Goal: Obtain resource: Download file/media

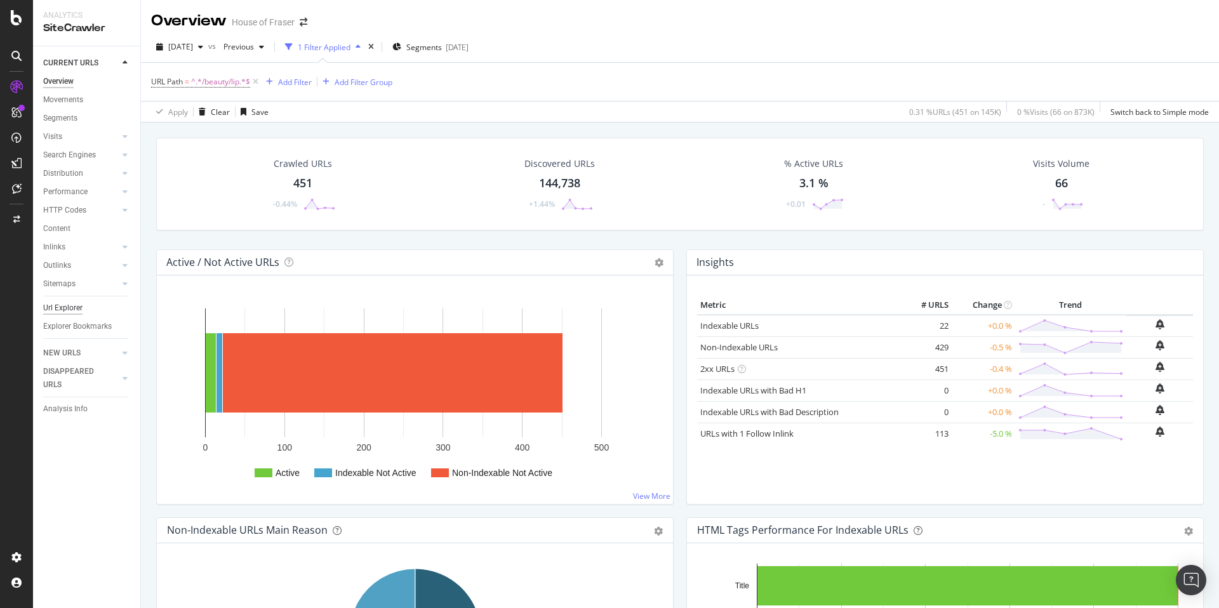
click at [62, 308] on div "Url Explorer" at bounding box center [62, 308] width 39 height 13
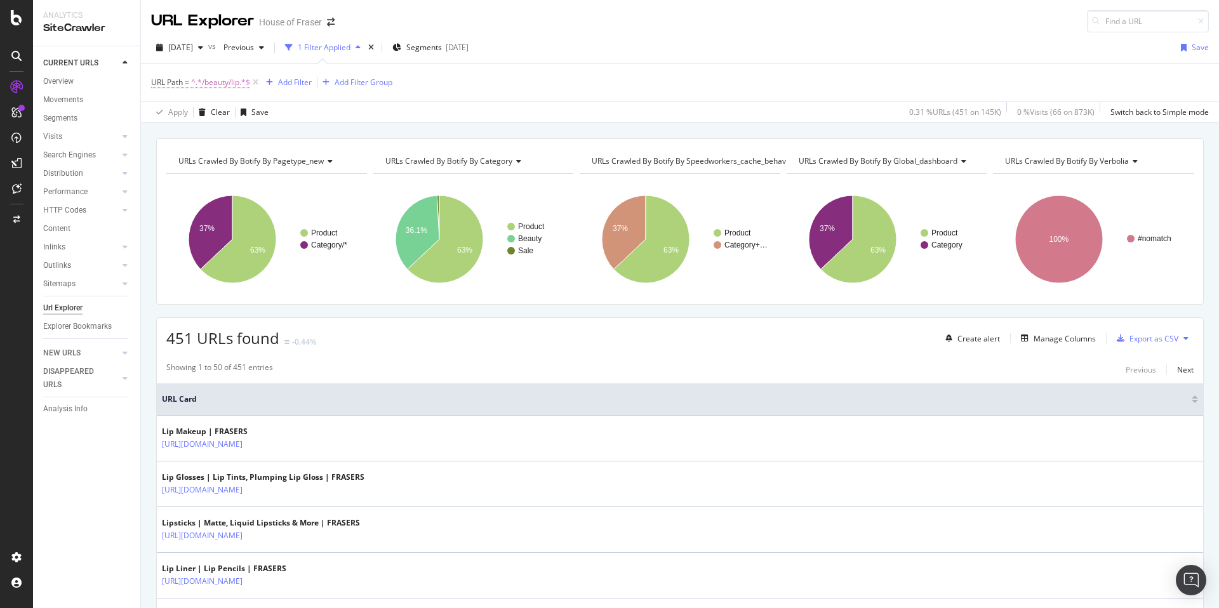
click at [234, 79] on span "^.*/beauty/lip.*$" at bounding box center [220, 83] width 59 height 18
click at [219, 130] on input "/beauty/lip" at bounding box center [223, 135] width 120 height 20
type input "/bedroom"
click at [298, 162] on div "Apply" at bounding box center [292, 162] width 20 height 11
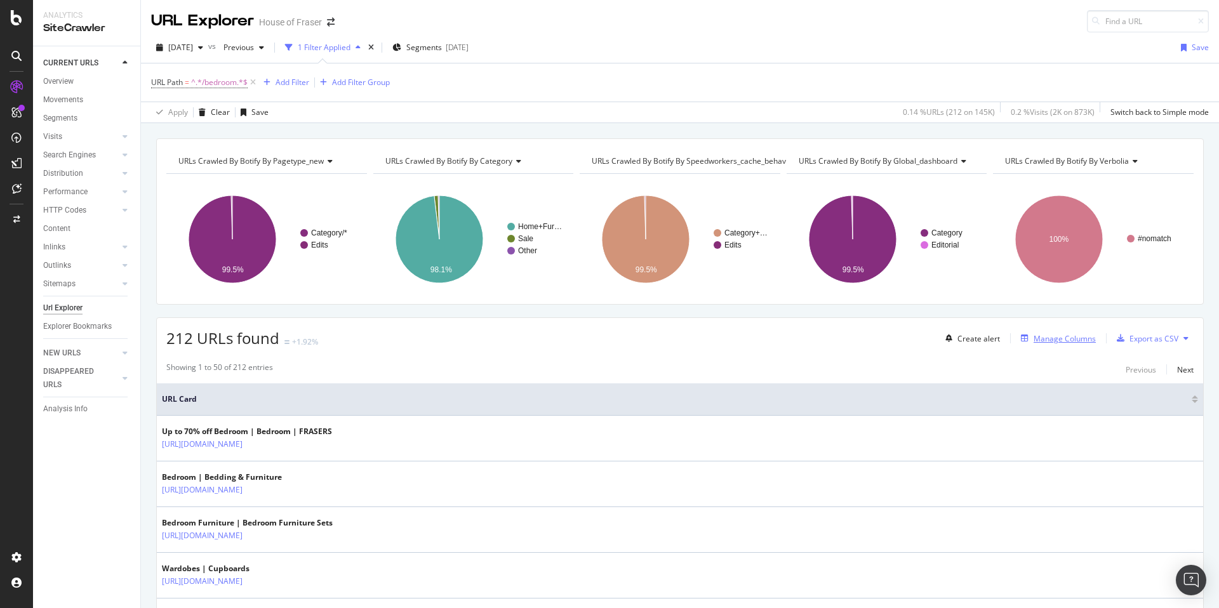
click at [914, 338] on div "Manage Columns" at bounding box center [1065, 338] width 62 height 11
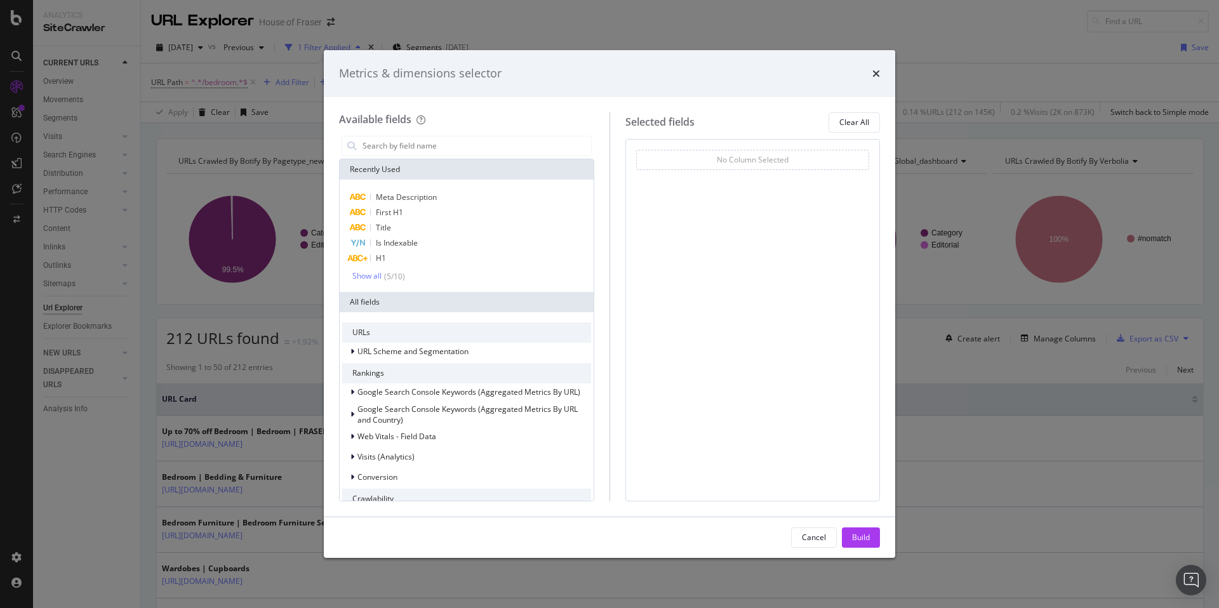
click at [430, 133] on div "modal" at bounding box center [466, 145] width 255 height 25
click at [425, 145] on input "modal" at bounding box center [476, 146] width 230 height 19
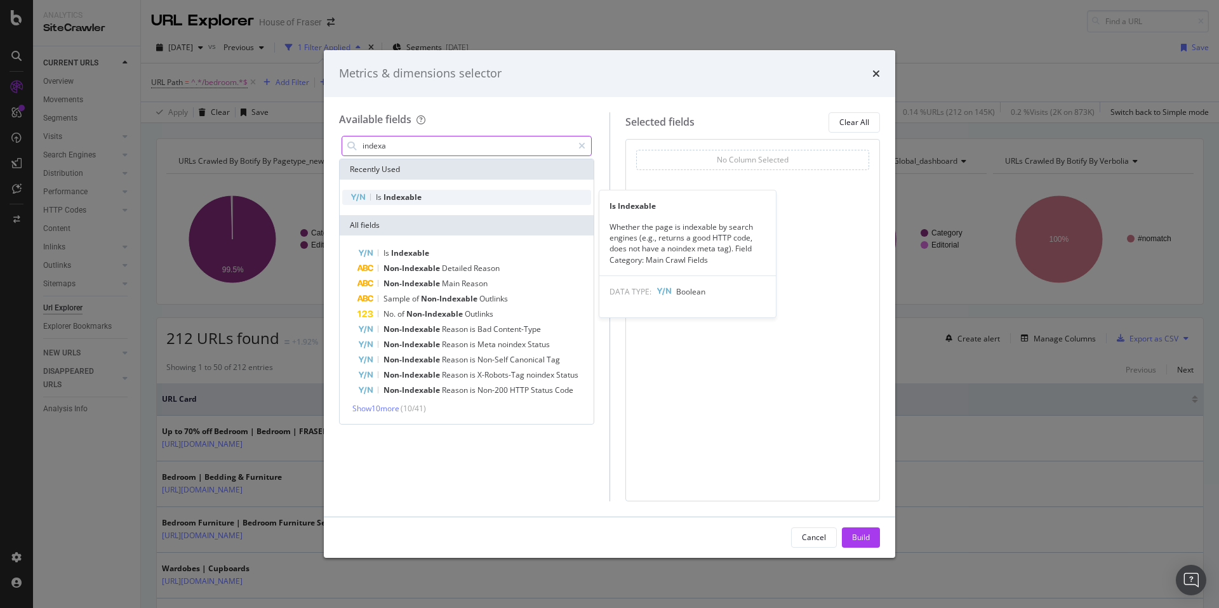
type input "indexa"
click at [430, 195] on div "Is Indexable" at bounding box center [466, 197] width 249 height 15
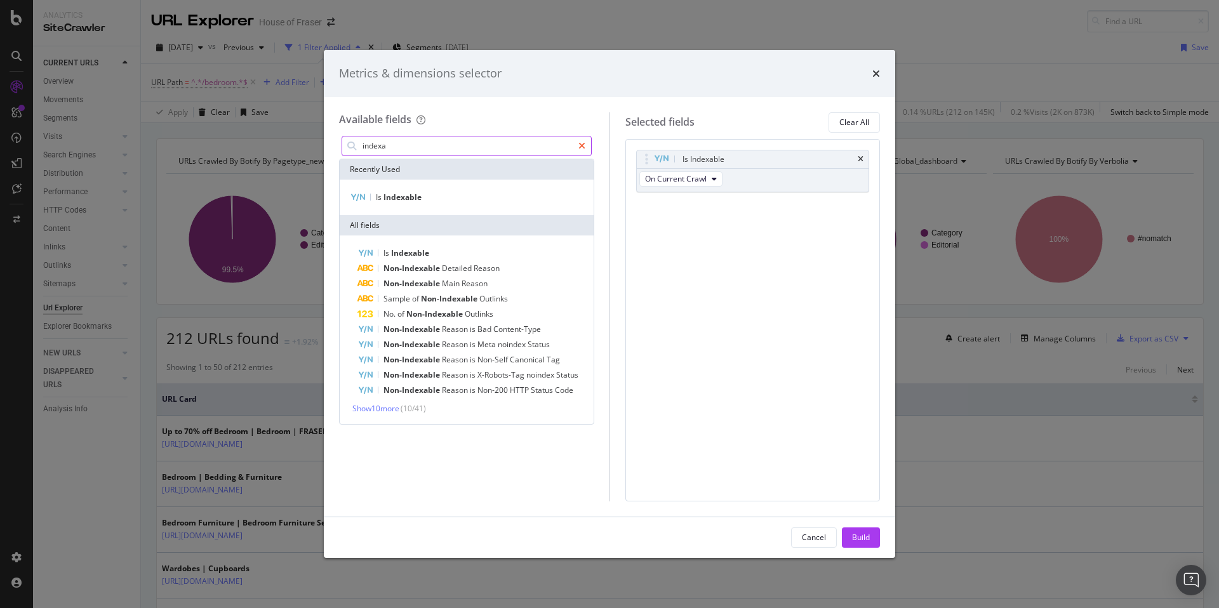
click at [577, 145] on div "modal" at bounding box center [582, 146] width 18 height 20
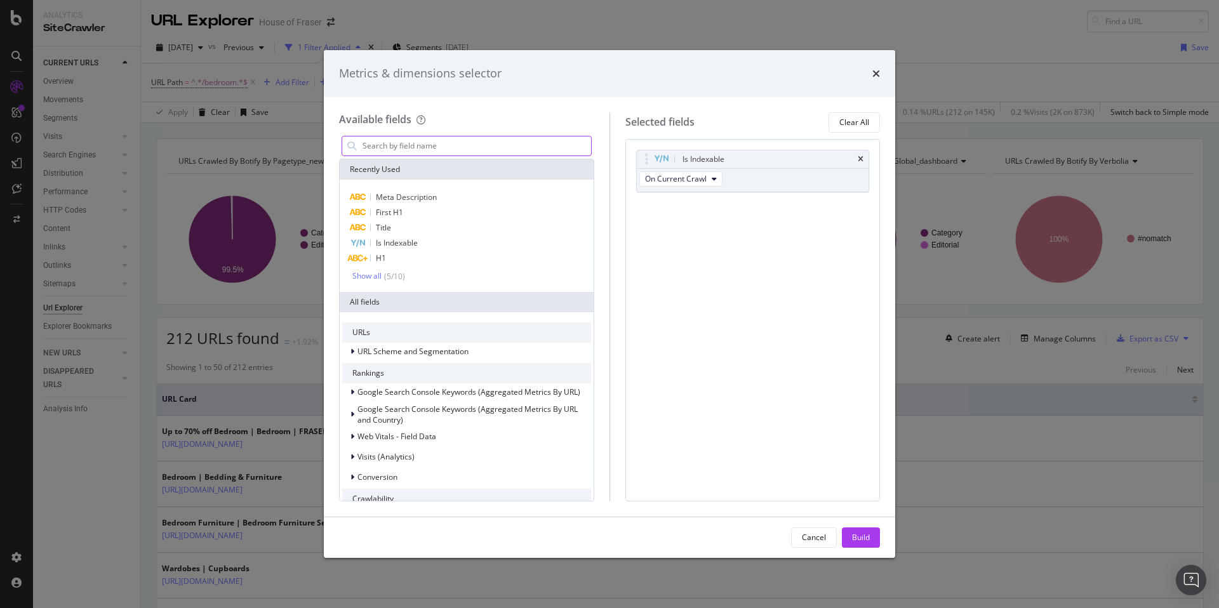
click at [433, 146] on input "modal" at bounding box center [476, 146] width 230 height 19
click at [862, 502] on div "Build" at bounding box center [861, 537] width 18 height 11
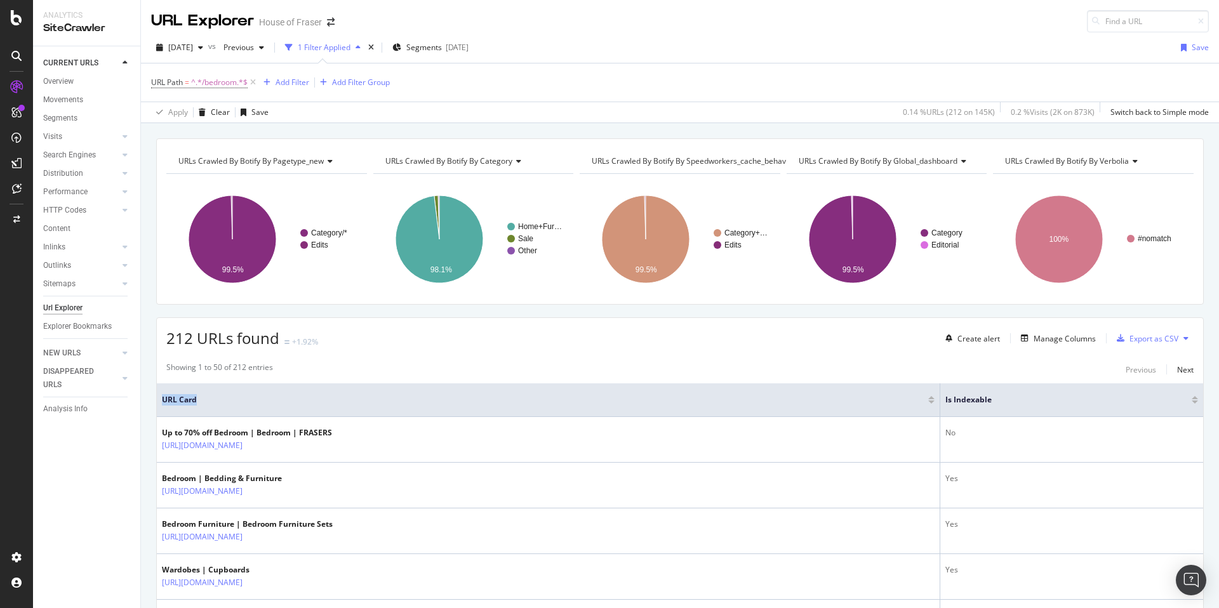
drag, startPoint x: 991, startPoint y: 404, endPoint x: 557, endPoint y: 392, distance: 434.4
click at [554, 390] on th "URL Card" at bounding box center [548, 400] width 783 height 34
click at [914, 336] on div "Export as CSV" at bounding box center [1153, 338] width 49 height 11
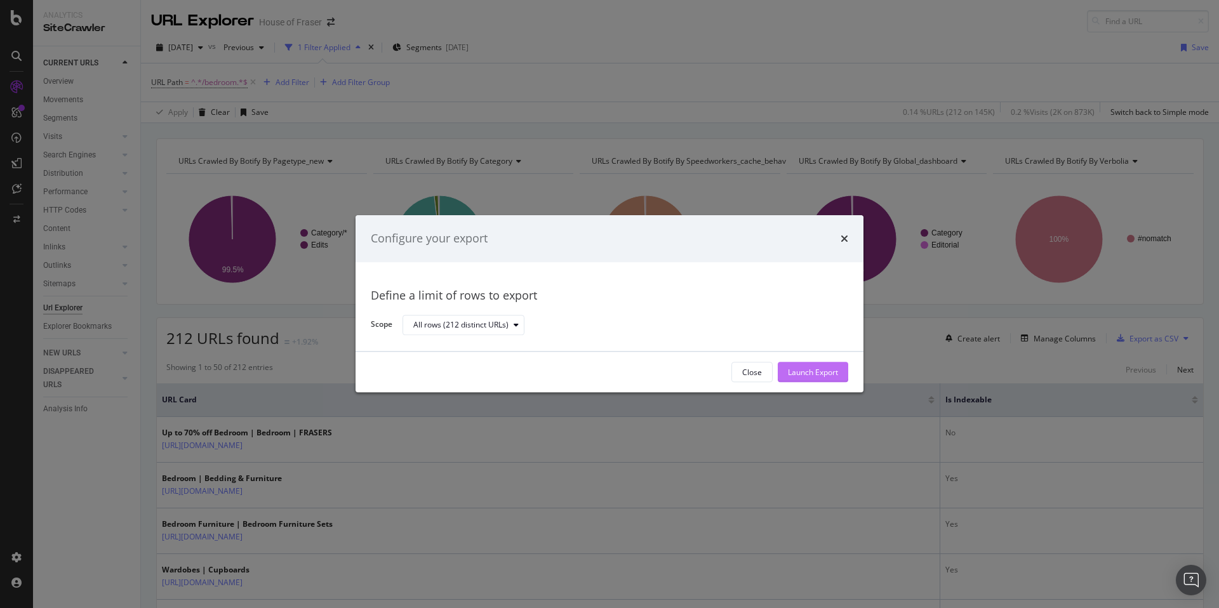
click at [829, 371] on div "Launch Export" at bounding box center [813, 372] width 50 height 11
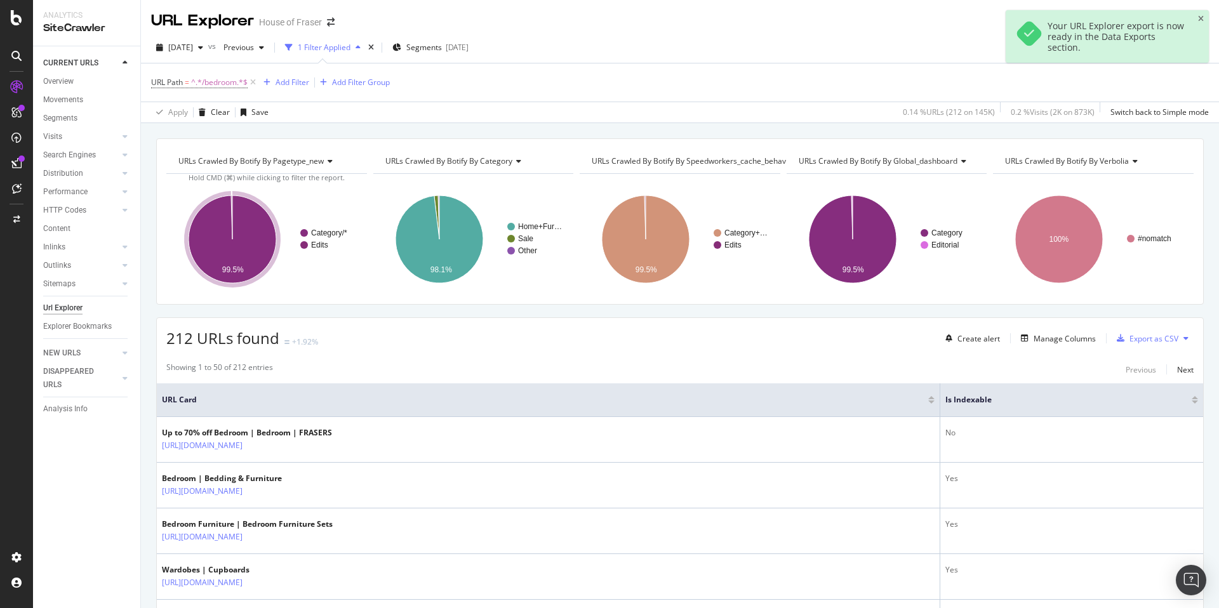
click at [85, 441] on div "CURRENT URLS Overview Movements Segments Visits Analysis Orphan URLs Search Eng…" at bounding box center [86, 327] width 107 height 562
click at [71, 219] on div "DataExports" at bounding box center [72, 216] width 50 height 13
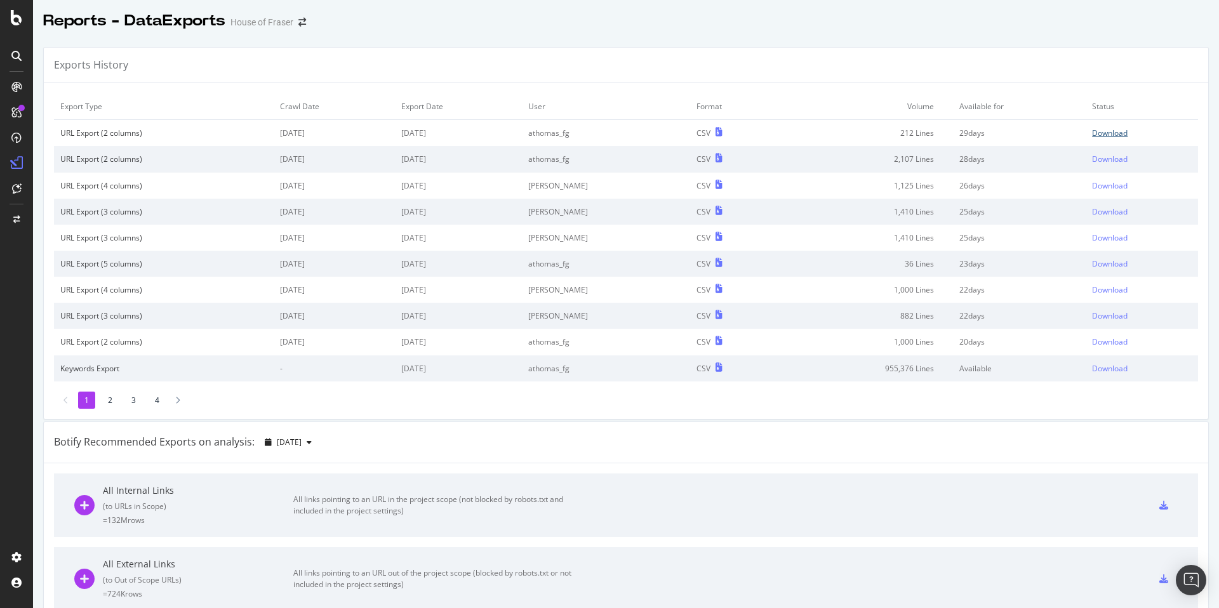
click at [914, 135] on div "Download" at bounding box center [1110, 133] width 36 height 11
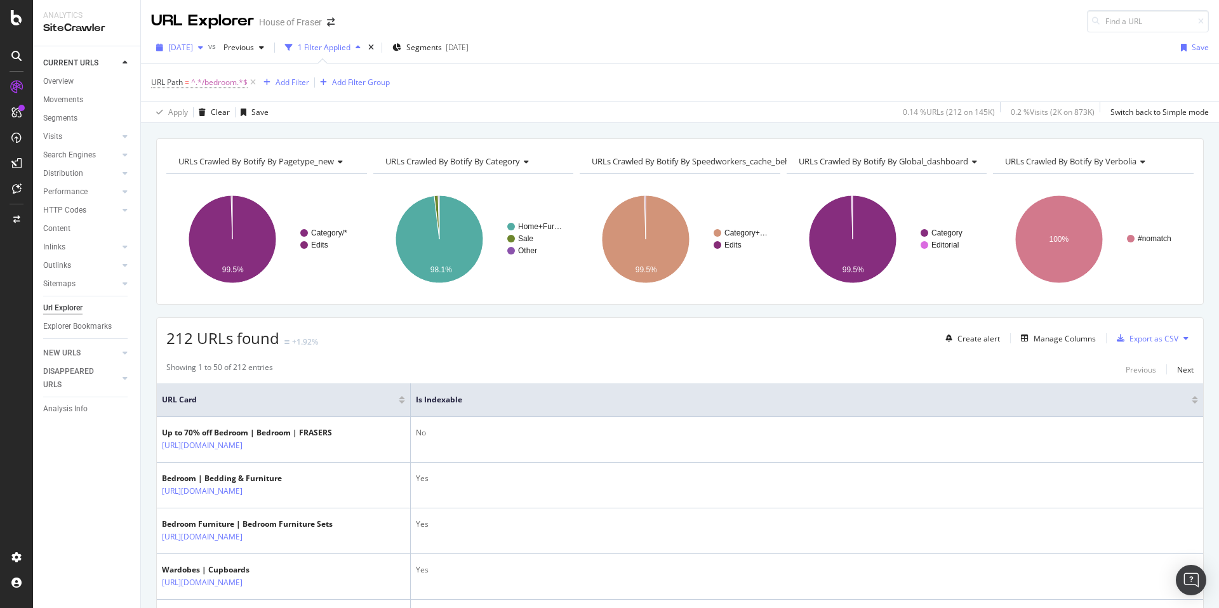
click at [208, 44] on div "button" at bounding box center [200, 48] width 15 height 8
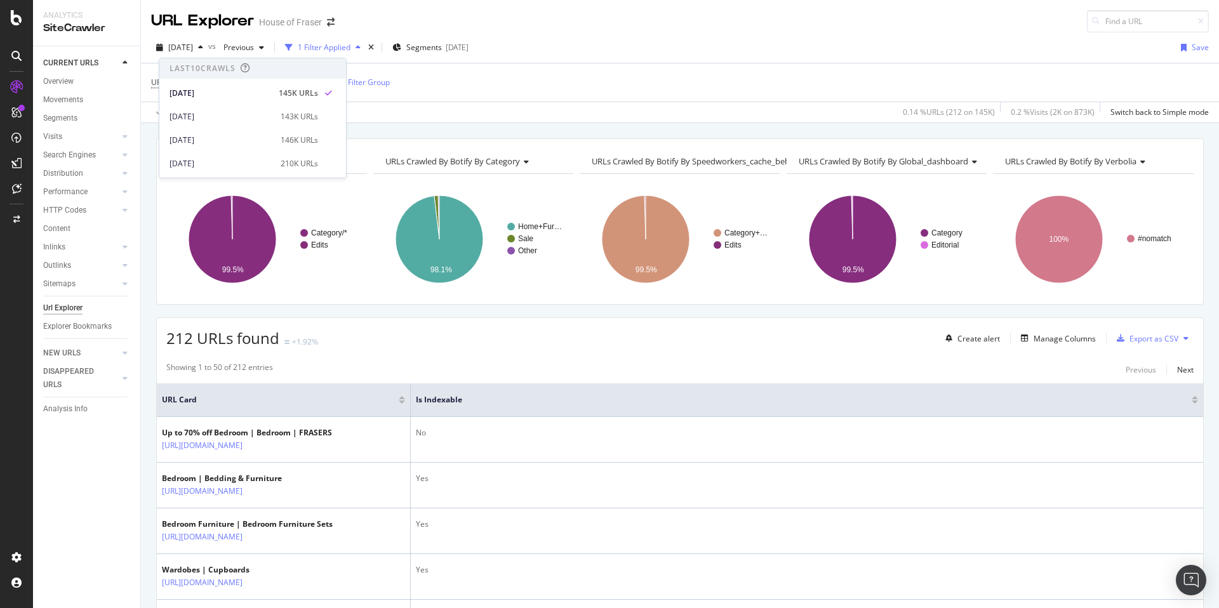
click at [620, 60] on div "[DATE] vs Previous 1 Filter Applied Segments [DATE] Save" at bounding box center [680, 49] width 1078 height 25
